Goal: Task Accomplishment & Management: Complete application form

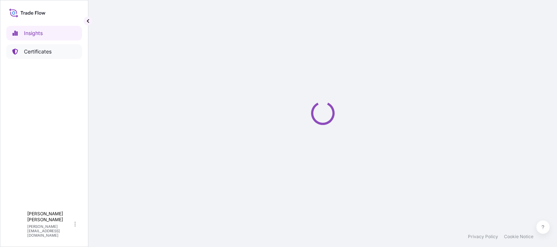
click at [42, 51] on p "Certificates" at bounding box center [38, 51] width 28 height 7
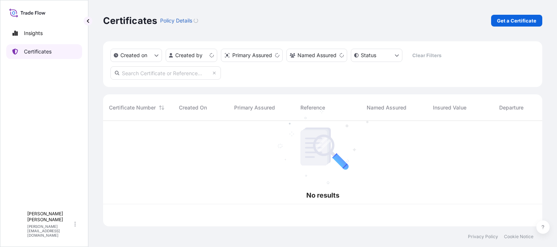
scroll to position [104, 434]
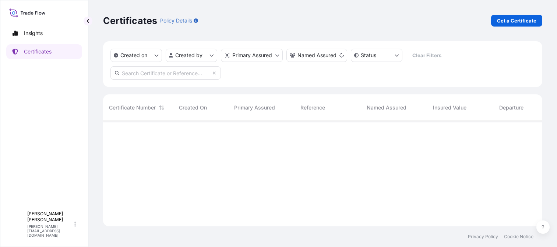
click at [515, 21] on p "Get a Certificate" at bounding box center [516, 20] width 39 height 7
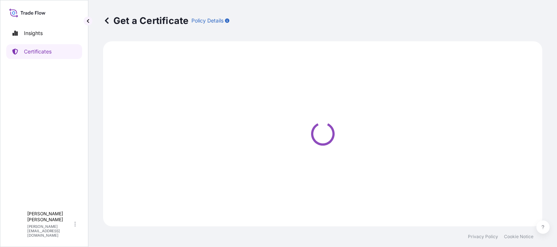
select select "Ocean Vessel"
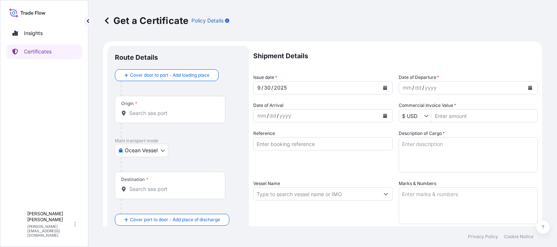
click at [148, 111] on input "Origin *" at bounding box center [172, 112] width 87 height 7
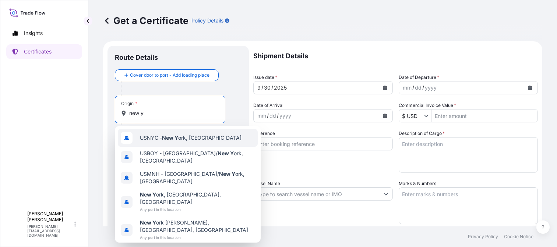
click at [140, 140] on span "USNYC - New Y ork, United States" at bounding box center [191, 137] width 102 height 7
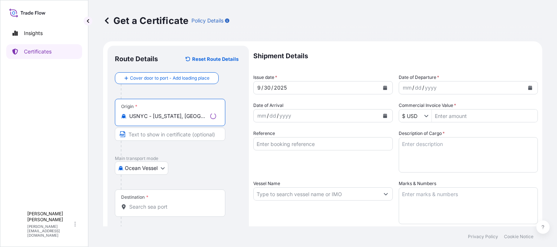
type input "USNYC - New York, United States"
click at [154, 197] on div "Destination *" at bounding box center [170, 202] width 110 height 27
click at [154, 203] on input "Destination *" at bounding box center [172, 206] width 87 height 7
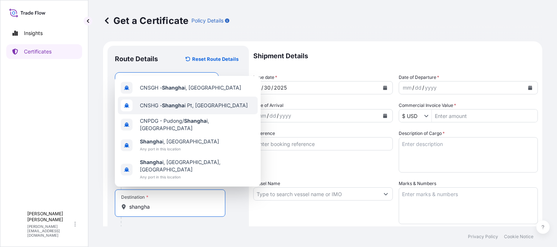
click at [161, 109] on span "CNSHG - Shangha i Pt, China" at bounding box center [194, 105] width 108 height 7
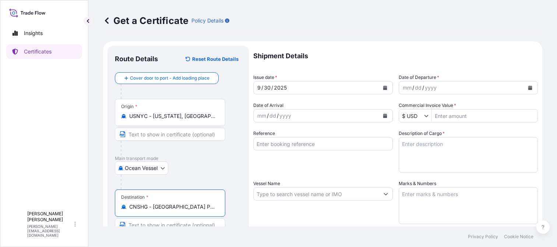
type input "CNSHG - Shanghai Pt, China"
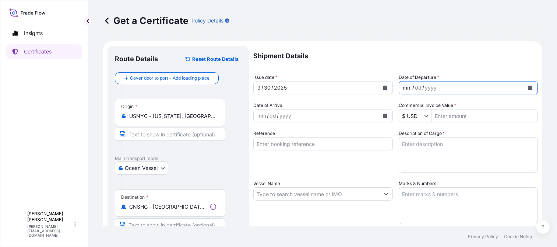
click at [502, 90] on div "mm / dd / yyyy" at bounding box center [462, 87] width 126 height 13
click at [529, 88] on icon "Calendar" at bounding box center [531, 87] width 4 height 4
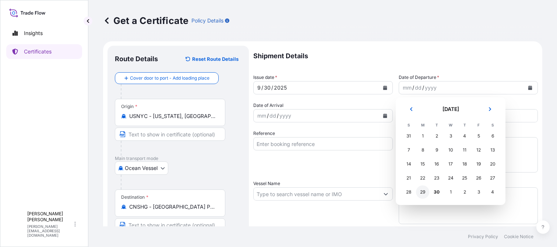
click at [422, 192] on div "29" at bounding box center [422, 191] width 13 height 13
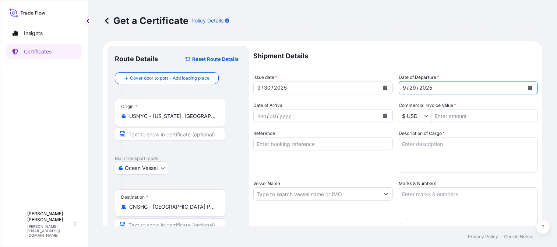
click at [457, 120] on input "Commercial Invoice Value *" at bounding box center [485, 115] width 106 height 13
click at [446, 117] on input "Commercial Invoice Value *" at bounding box center [485, 115] width 106 height 13
paste input "3,870"
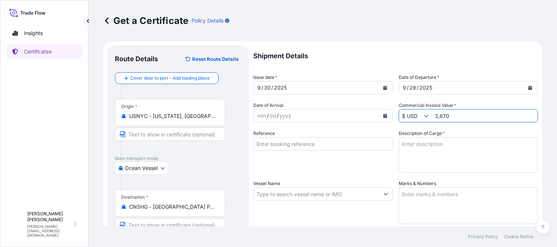
type input "3,870"
click at [295, 142] on input "Reference" at bounding box center [323, 143] width 140 height 13
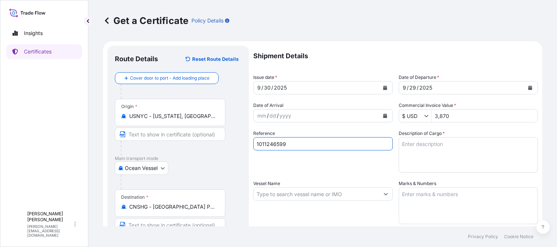
type input "1011246599"
click at [455, 159] on textarea "Description of Cargo *" at bounding box center [469, 154] width 140 height 35
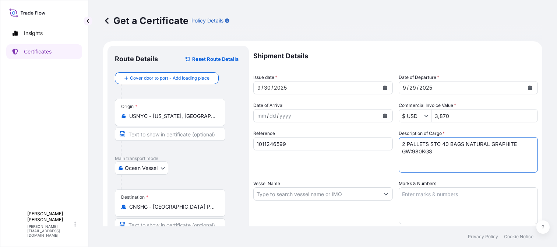
type textarea "2 PALLETS STC 40 BAGS NATURAL GRAPHITE GW:980KGS"
click at [336, 195] on input "Vessel Name" at bounding box center [317, 193] width 126 height 13
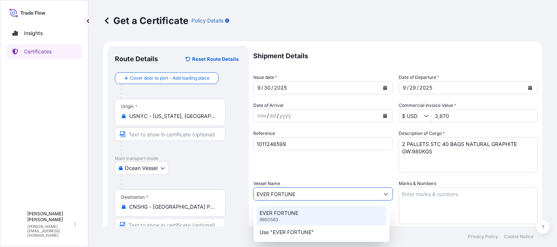
click at [299, 210] on div "EVER FORTUNE 9850563" at bounding box center [322, 215] width 130 height 19
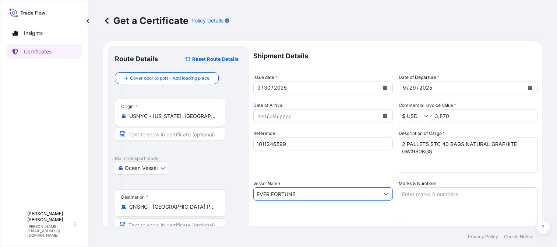
type input "EVER FORTUNE"
click at [431, 203] on textarea "Marks & Numbers" at bounding box center [469, 205] width 140 height 37
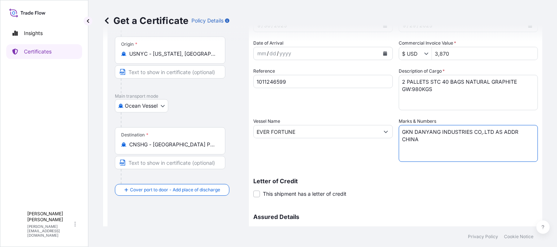
scroll to position [140, 0]
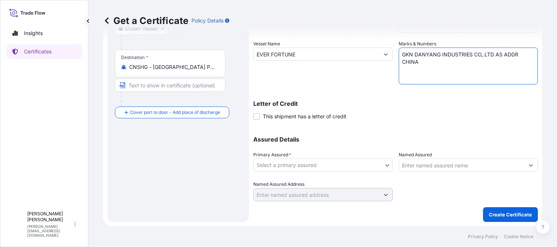
type textarea "GKN DANYANG INDUSTRIES CO,.LTD AS ADDR CHINA"
click at [320, 164] on body "Insights Certificates A Amanda Gagen amanda@aapko.com Get a Certificate Policy …" at bounding box center [278, 123] width 557 height 247
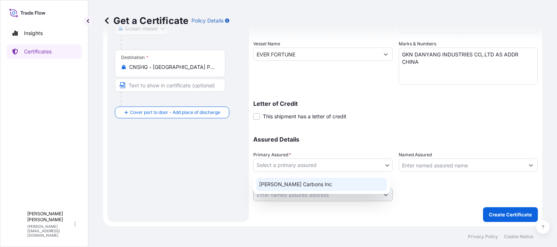
click at [317, 181] on div "Asbury Carbons Inc" at bounding box center [321, 184] width 131 height 13
select select "31420"
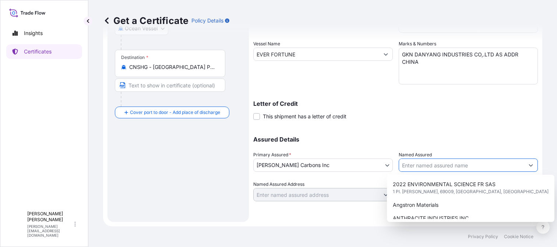
click at [415, 164] on input "Named Assured" at bounding box center [462, 164] width 126 height 13
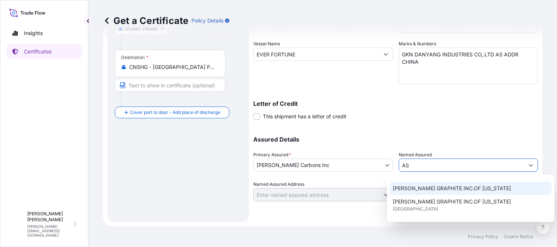
scroll to position [110, 0]
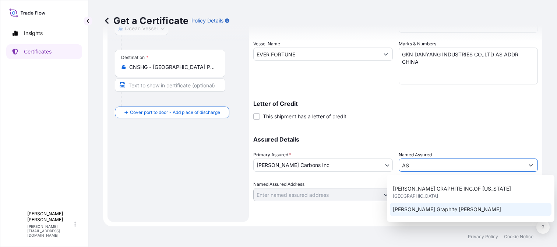
click at [440, 211] on span "Asbury Graphite Mills" at bounding box center [447, 209] width 108 height 7
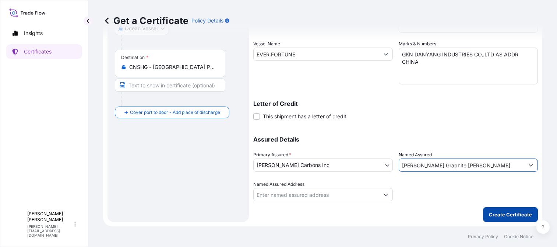
type input "Asbury Graphite Mills"
click at [491, 217] on p "Create Certificate" at bounding box center [510, 214] width 43 height 7
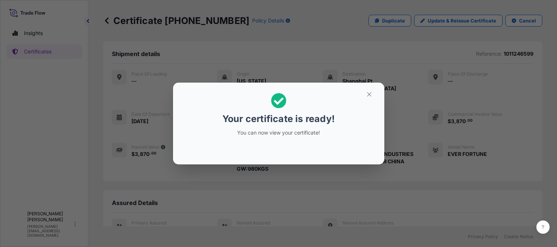
click at [364, 185] on div "Your certificate is ready! You can now view your certificate!" at bounding box center [278, 123] width 557 height 247
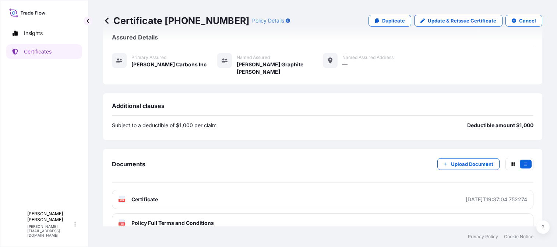
scroll to position [166, 0]
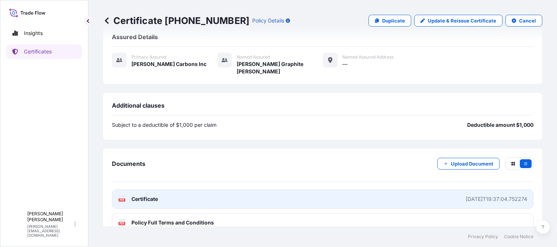
click at [438, 189] on link "PDF Certificate 2025-09-30T19:37:04.752274" at bounding box center [323, 198] width 422 height 19
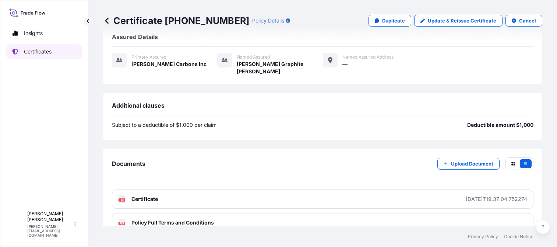
click at [50, 55] on p "Certificates" at bounding box center [38, 51] width 28 height 7
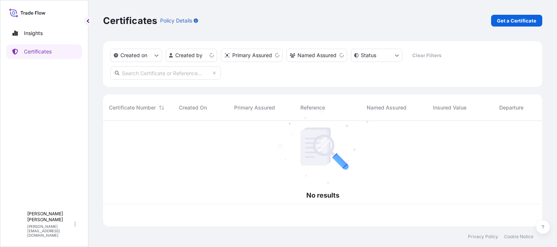
scroll to position [104, 434]
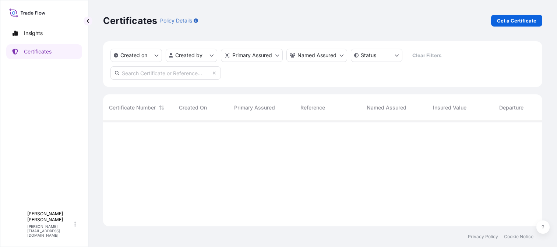
click at [514, 22] on p "Get a Certificate" at bounding box center [516, 20] width 39 height 7
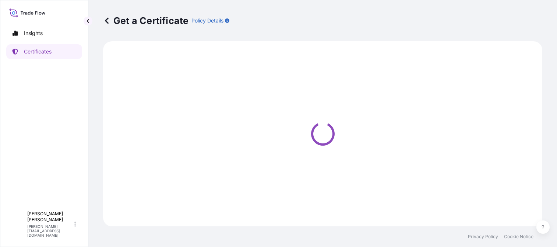
select select "Ocean Vessel"
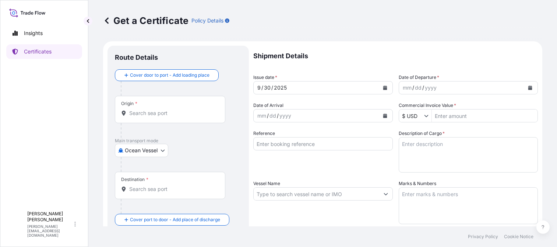
click at [164, 103] on div "Origin *" at bounding box center [170, 109] width 110 height 27
click at [164, 109] on input "Origin *" at bounding box center [172, 112] width 87 height 7
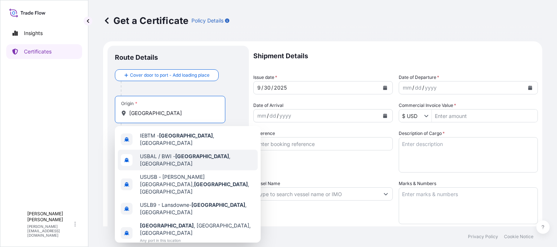
click at [165, 154] on span "USBAL / BWI - Baltimore , United States" at bounding box center [197, 159] width 115 height 15
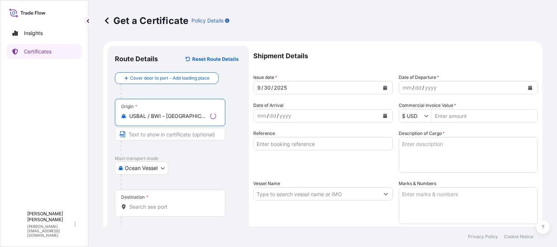
type input "USBAL / BWI - Baltimore, United States"
click at [164, 200] on div "Destination *" at bounding box center [170, 202] width 110 height 27
click at [164, 203] on input "Destination *" at bounding box center [172, 206] width 87 height 7
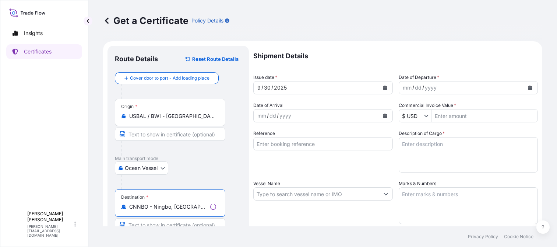
type input "CNNBO - Ningbo, China"
click at [458, 86] on div "mm / dd / yyyy" at bounding box center [462, 87] width 126 height 13
click at [529, 88] on icon "Calendar" at bounding box center [531, 87] width 4 height 4
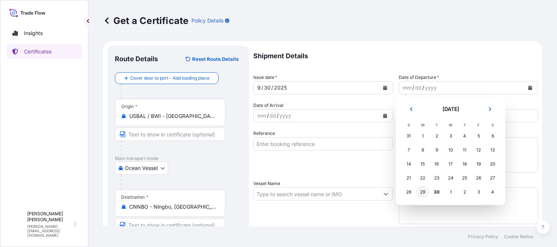
click at [417, 192] on div "29" at bounding box center [422, 191] width 13 height 13
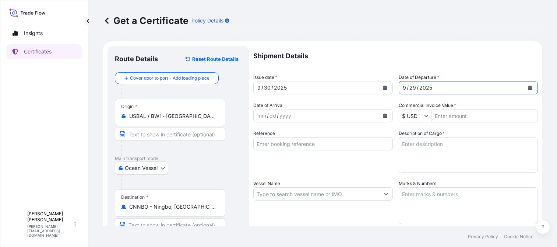
click at [441, 118] on input "Commercial Invoice Value *" at bounding box center [485, 115] width 106 height 13
click at [457, 115] on input "Commercial Invoice Value *" at bounding box center [485, 115] width 106 height 13
paste input "47,900"
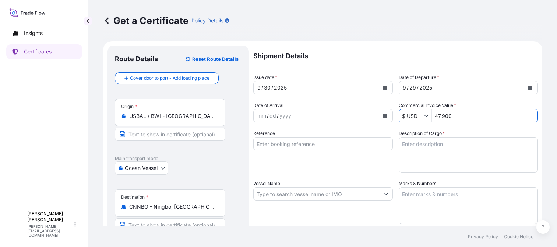
type input "47,900"
click at [425, 145] on textarea "Description of Cargo *" at bounding box center [469, 154] width 140 height 35
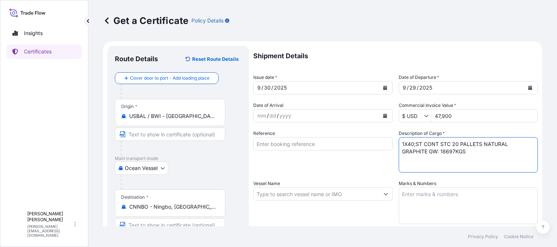
click at [413, 142] on textarea "1X40;ST CONT STC 20 PALLETS NATURAL GRAPHITE GW: 18697KGS" at bounding box center [469, 154] width 140 height 35
type textarea "1X40'ST CONT STC 20 PALLETS NATURAL GRAPHITE GW: 18697KGS"
click at [318, 192] on input "Vessel Name" at bounding box center [317, 193] width 126 height 13
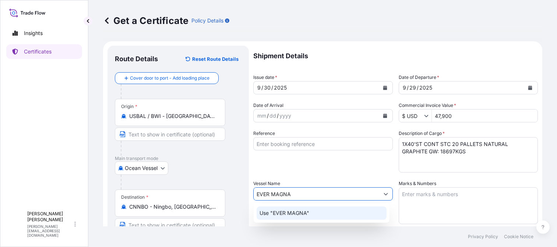
click at [308, 212] on p "Use "EVER MAGNA"" at bounding box center [285, 212] width 50 height 7
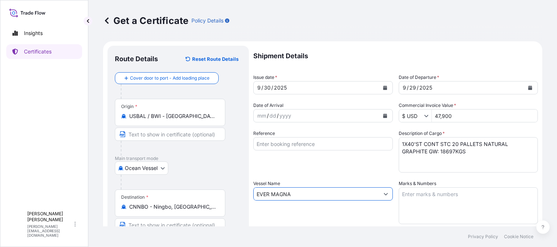
click at [298, 192] on input "EVER MAGNA" at bounding box center [317, 193] width 126 height 13
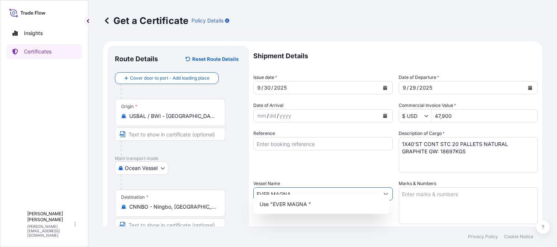
scroll to position [37, 0]
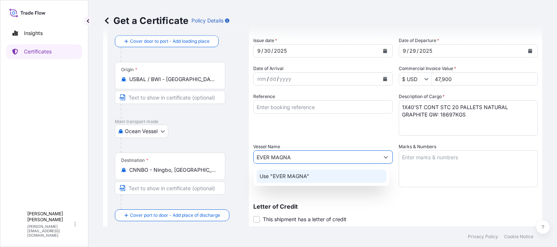
click at [304, 175] on p "Use "EVER MAGNA"" at bounding box center [285, 175] width 50 height 7
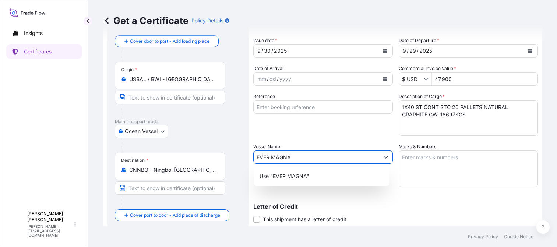
type input "EVER MAGNA"
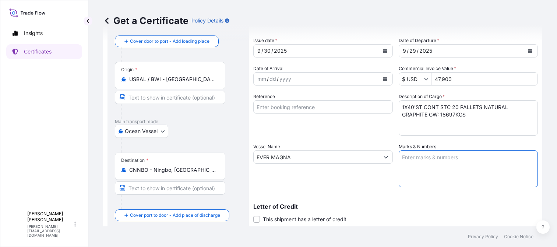
click at [481, 167] on textarea "Marks & Numbers" at bounding box center [469, 168] width 140 height 37
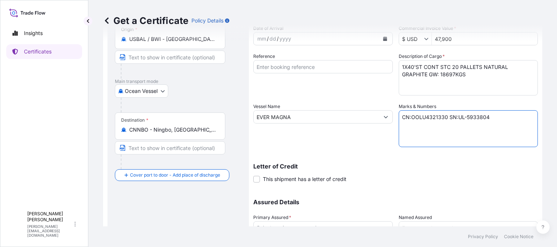
scroll to position [140, 0]
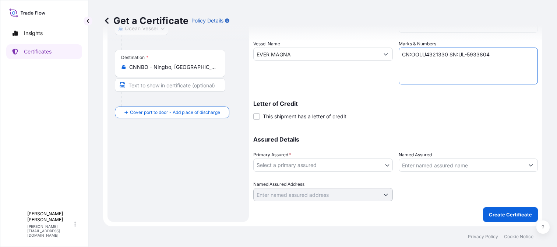
type textarea "CN:OOLU4321330 SN:UL-5933804"
click at [329, 164] on body "Insights Certificates A Amanda Gagen amanda@aapko.com Get a Certificate Policy …" at bounding box center [278, 123] width 557 height 247
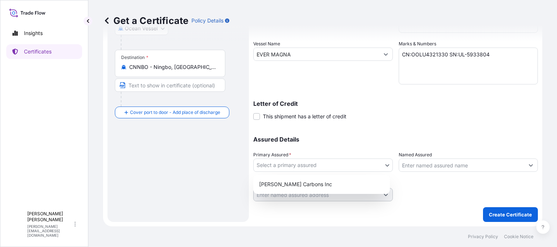
click at [328, 176] on div "Asbury Carbons Inc" at bounding box center [321, 184] width 137 height 19
click at [316, 183] on div "Asbury Carbons Inc" at bounding box center [321, 184] width 131 height 13
select select "31420"
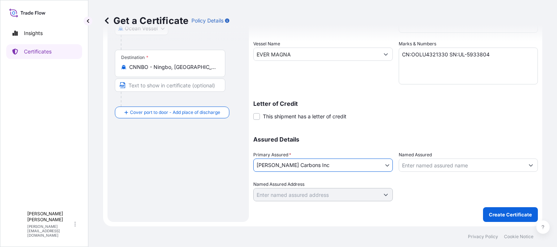
click at [429, 166] on input "Named Assured" at bounding box center [462, 164] width 126 height 13
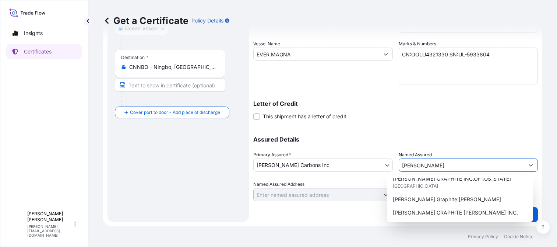
scroll to position [110, 0]
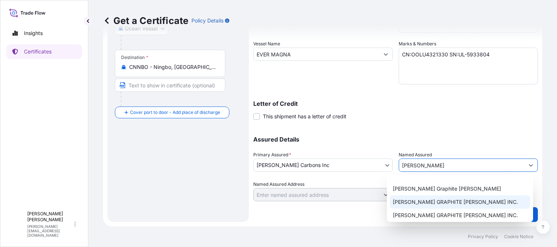
click at [438, 205] on span "ASBURY GRAPHITE MILLS INC." at bounding box center [455, 201] width 125 height 7
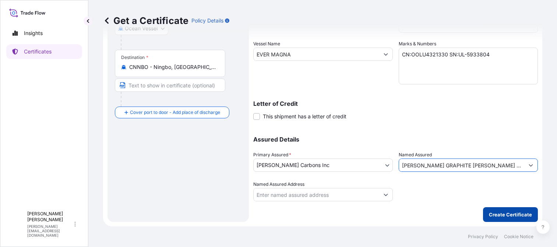
type input "ASBURY GRAPHITE MILLS INC."
click at [492, 209] on button "Create Certificate" at bounding box center [510, 214] width 55 height 15
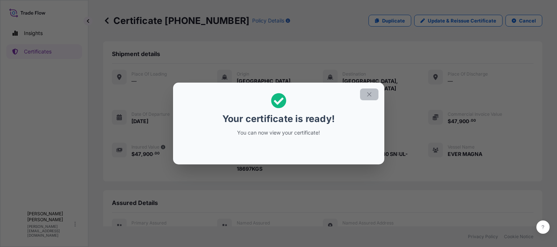
click at [370, 99] on button "button" at bounding box center [369, 94] width 18 height 12
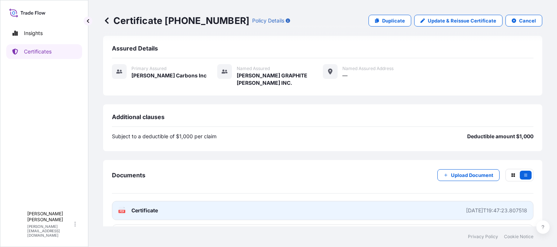
scroll to position [166, 0]
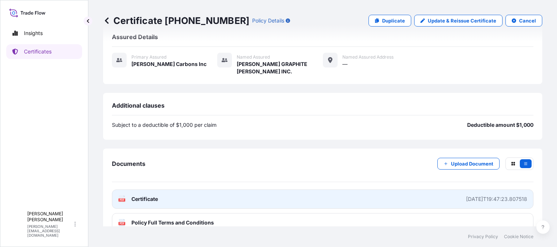
click at [482, 189] on link "PDF Certificate 2025-09-30T19:47:23.807518" at bounding box center [323, 198] width 422 height 19
